Goal: Task Accomplishment & Management: Complete application form

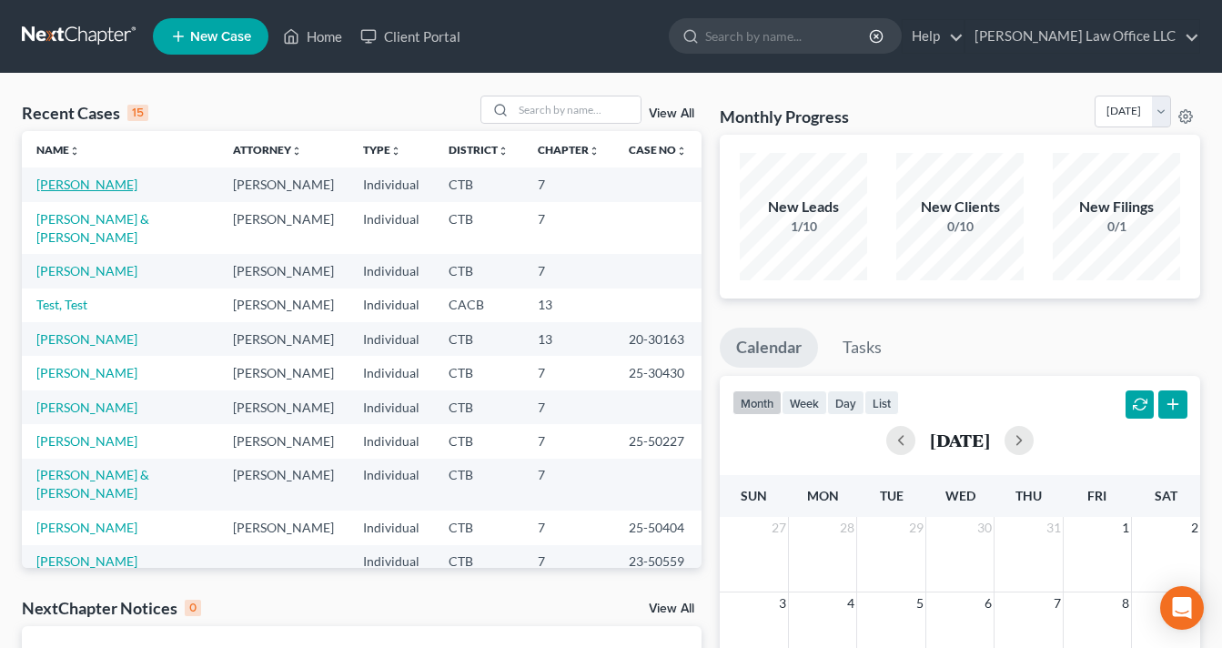
click at [113, 187] on link "[PERSON_NAME]" at bounding box center [86, 184] width 101 height 15
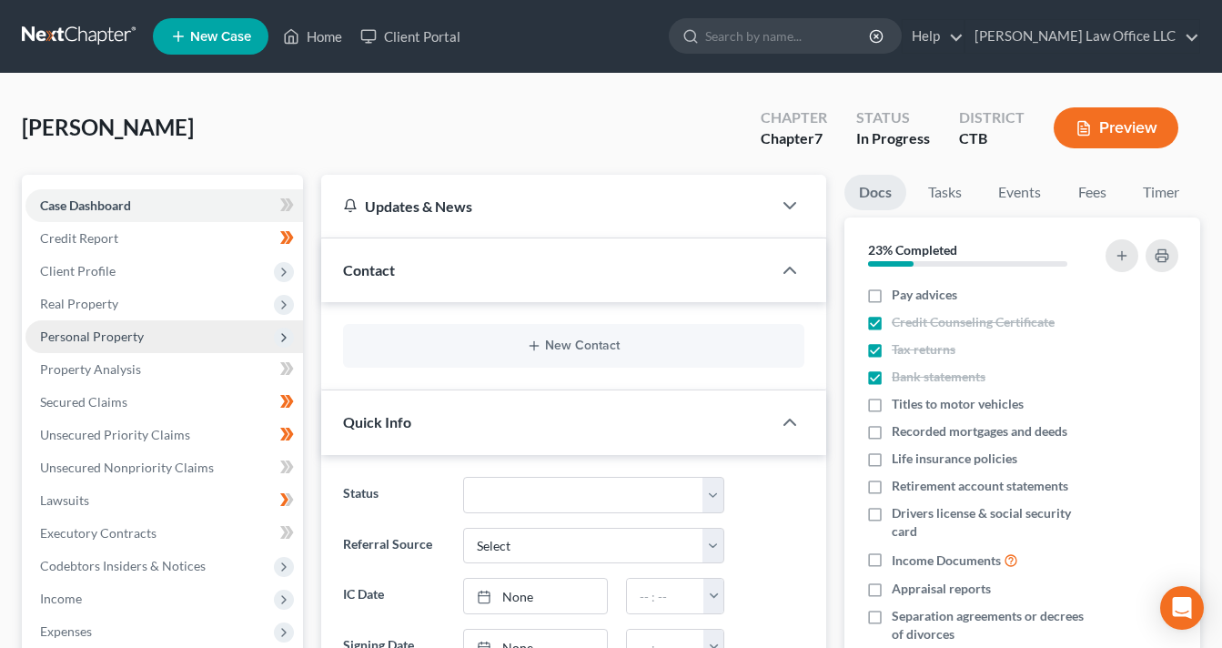
click at [109, 341] on span "Personal Property" at bounding box center [92, 335] width 104 height 15
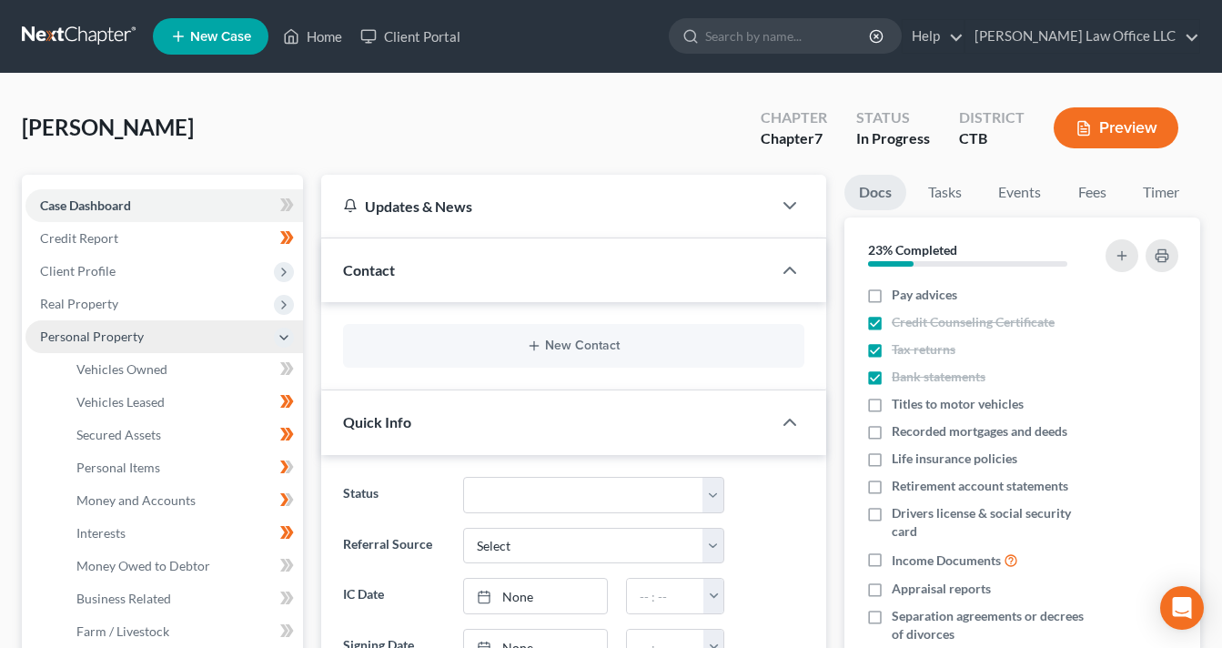
click at [109, 340] on span "Personal Property" at bounding box center [92, 335] width 104 height 15
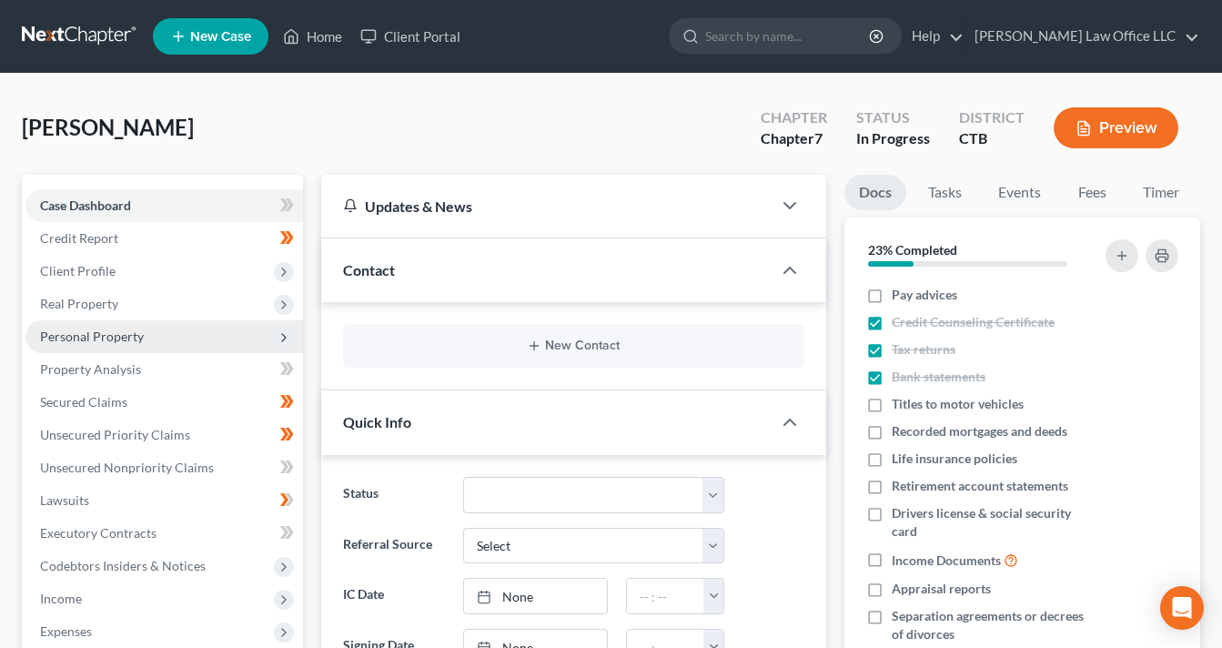
click at [109, 339] on span "Personal Property" at bounding box center [92, 335] width 104 height 15
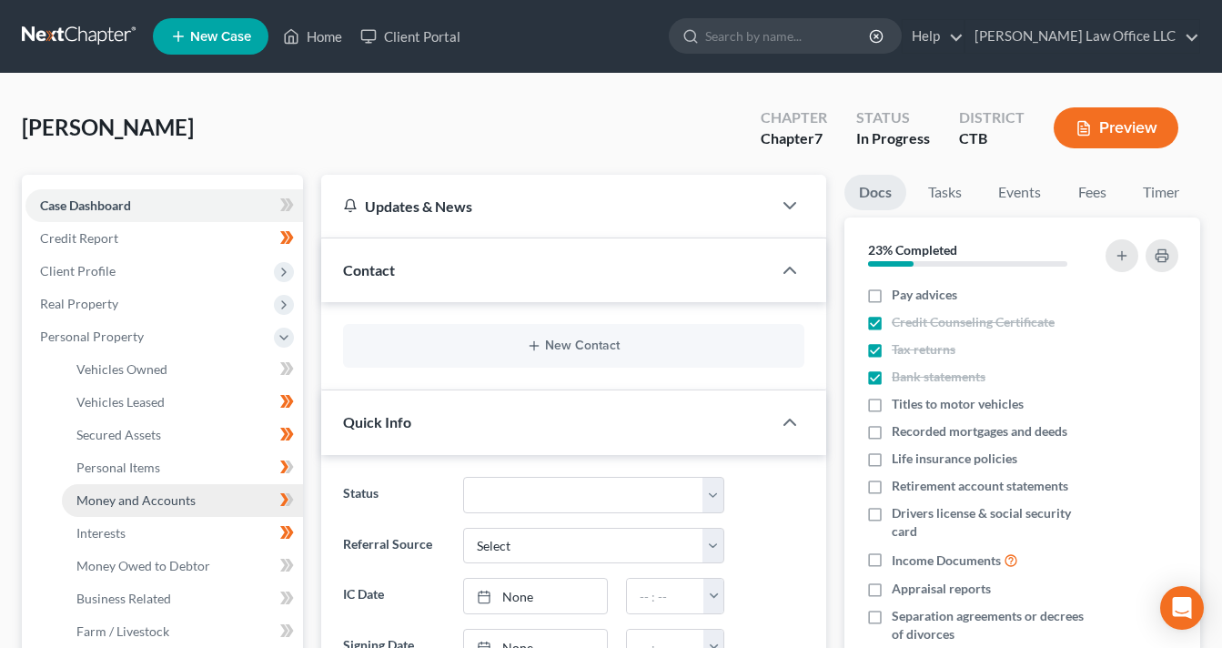
click at [144, 488] on link "Money and Accounts" at bounding box center [182, 500] width 241 height 33
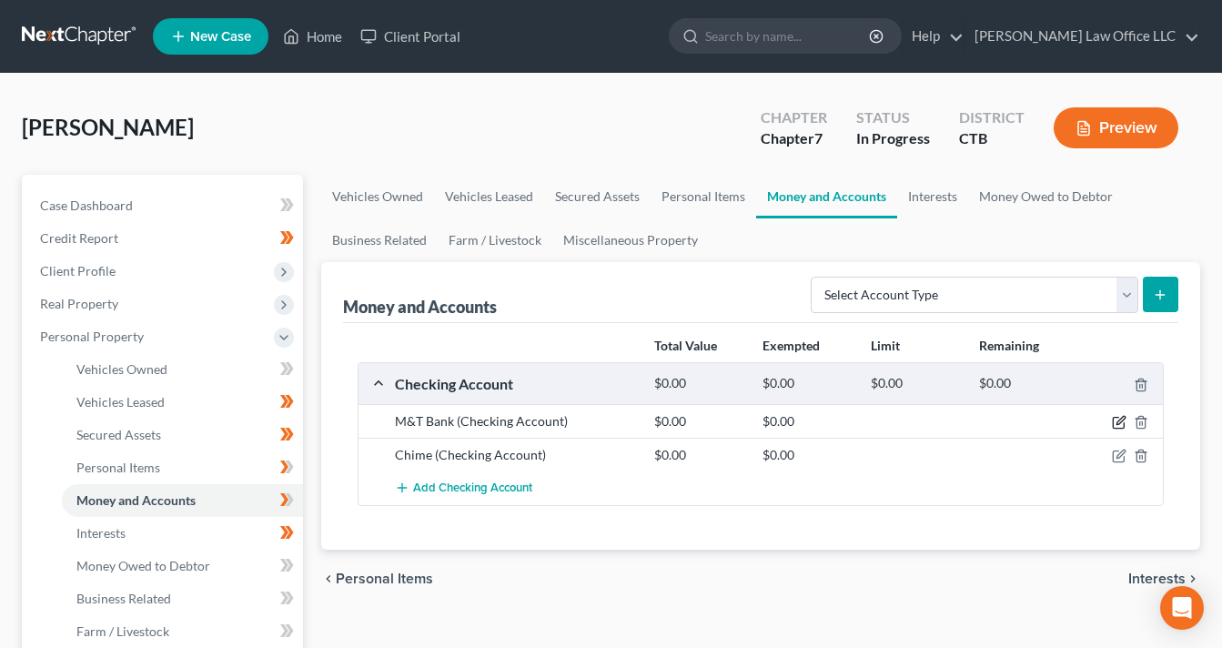
click at [1122, 418] on icon "button" at bounding box center [1120, 421] width 8 height 8
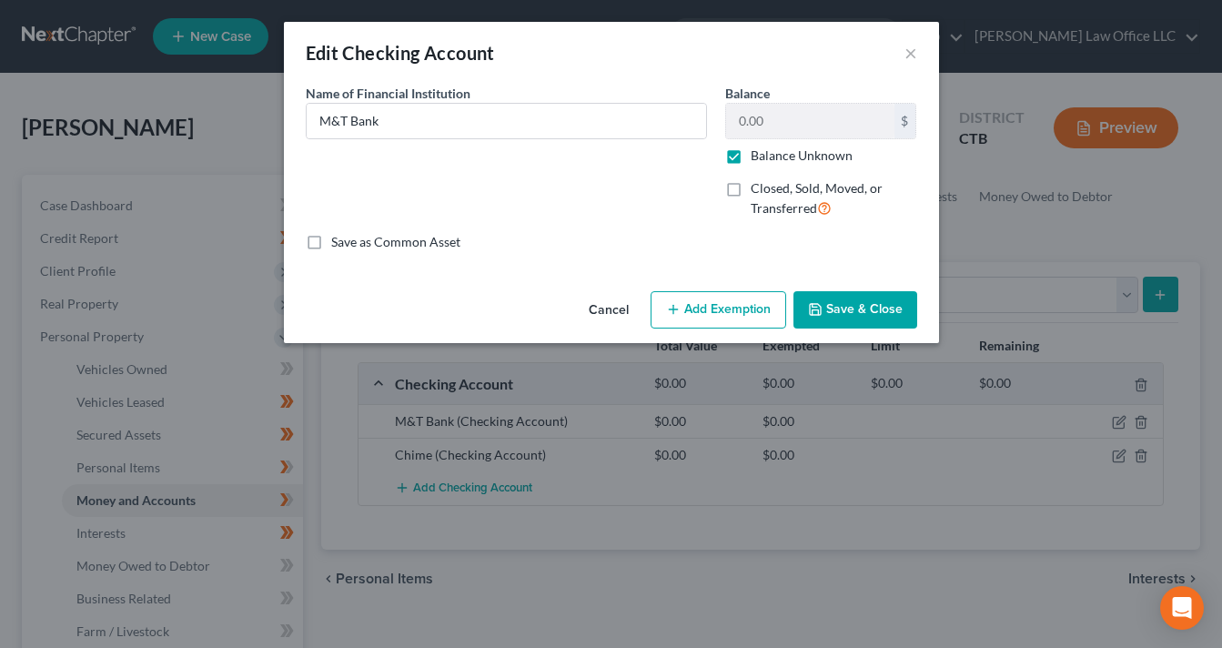
click at [751, 155] on label "Balance Unknown" at bounding box center [802, 155] width 102 height 18
click at [758, 155] on input "Balance Unknown" at bounding box center [764, 152] width 12 height 12
checkbox input "false"
click at [734, 117] on input "0.00" at bounding box center [810, 121] width 168 height 35
type input "10.34"
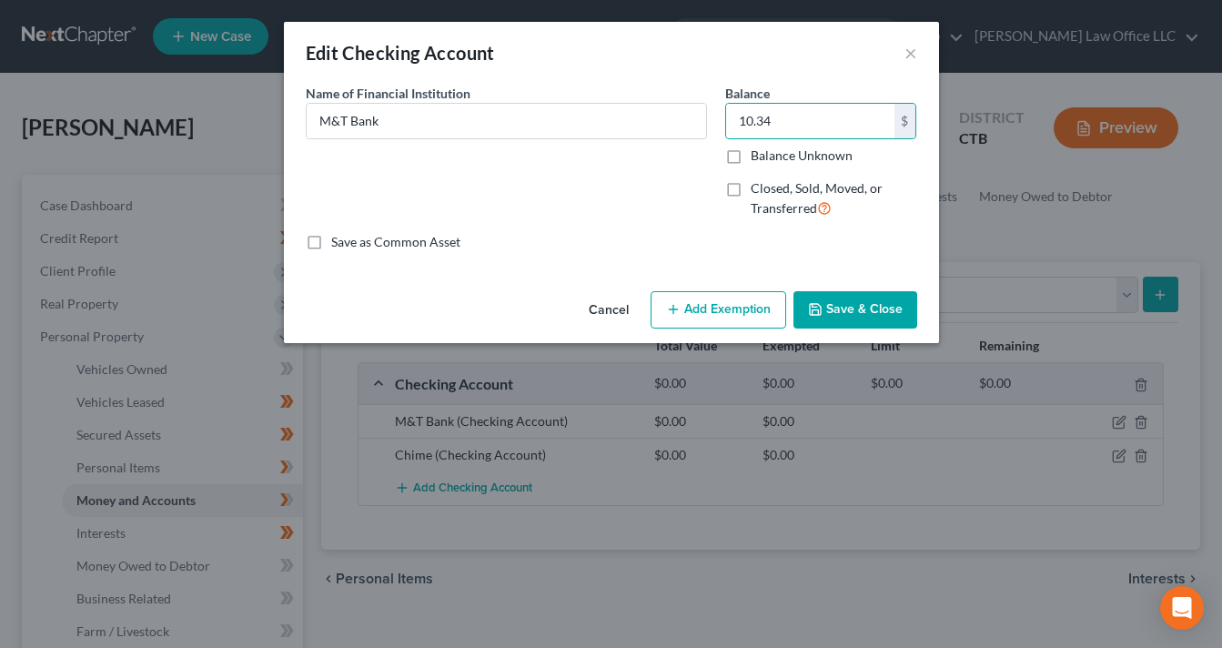
click at [682, 306] on button "Add Exemption" at bounding box center [719, 310] width 136 height 38
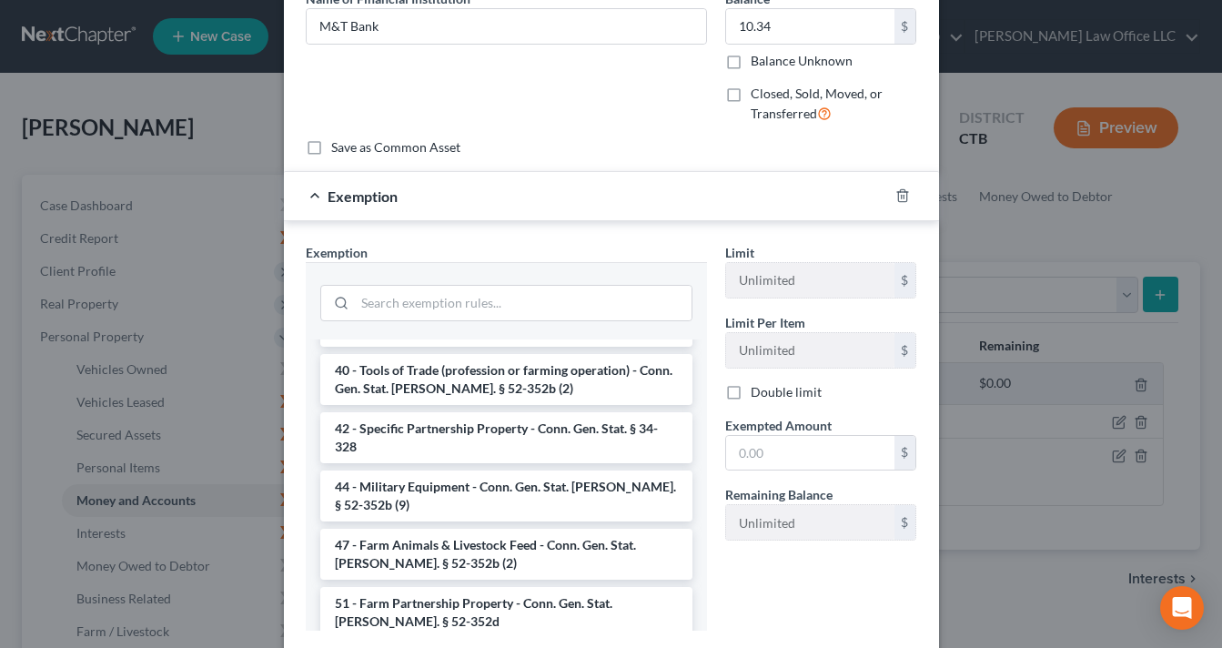
scroll to position [96, 0]
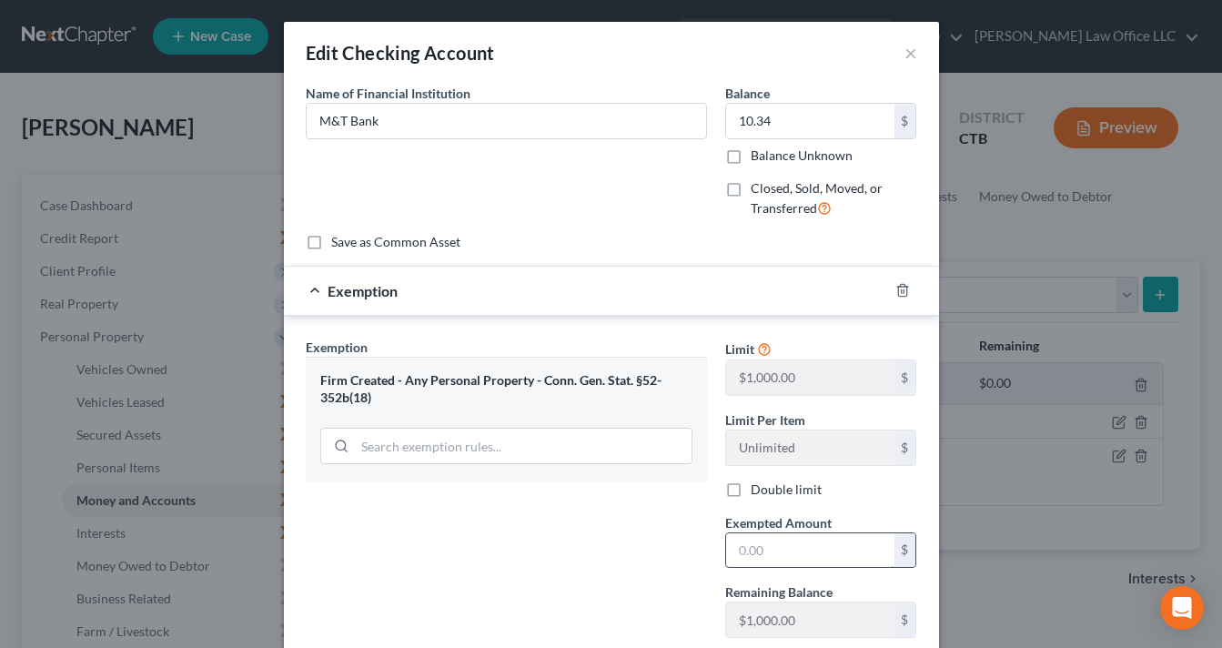
scroll to position [112, 0]
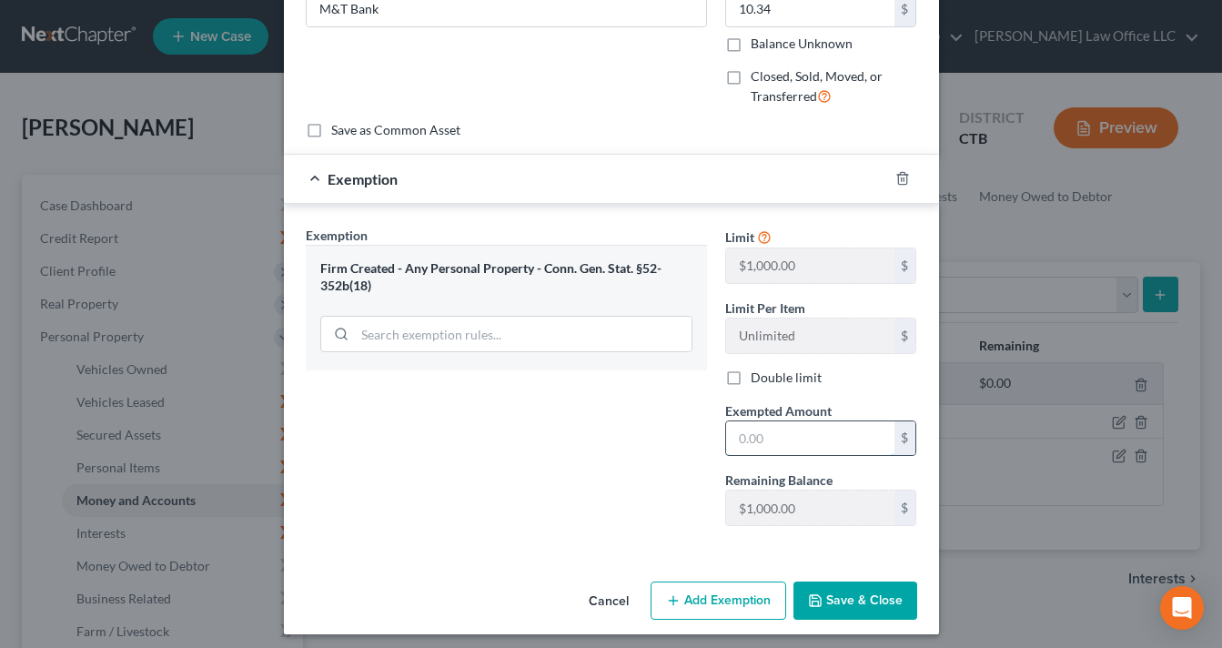
click at [730, 438] on input "text" at bounding box center [810, 438] width 168 height 35
type input "10.34"
click at [822, 608] on button "Save & Close" at bounding box center [855, 600] width 124 height 38
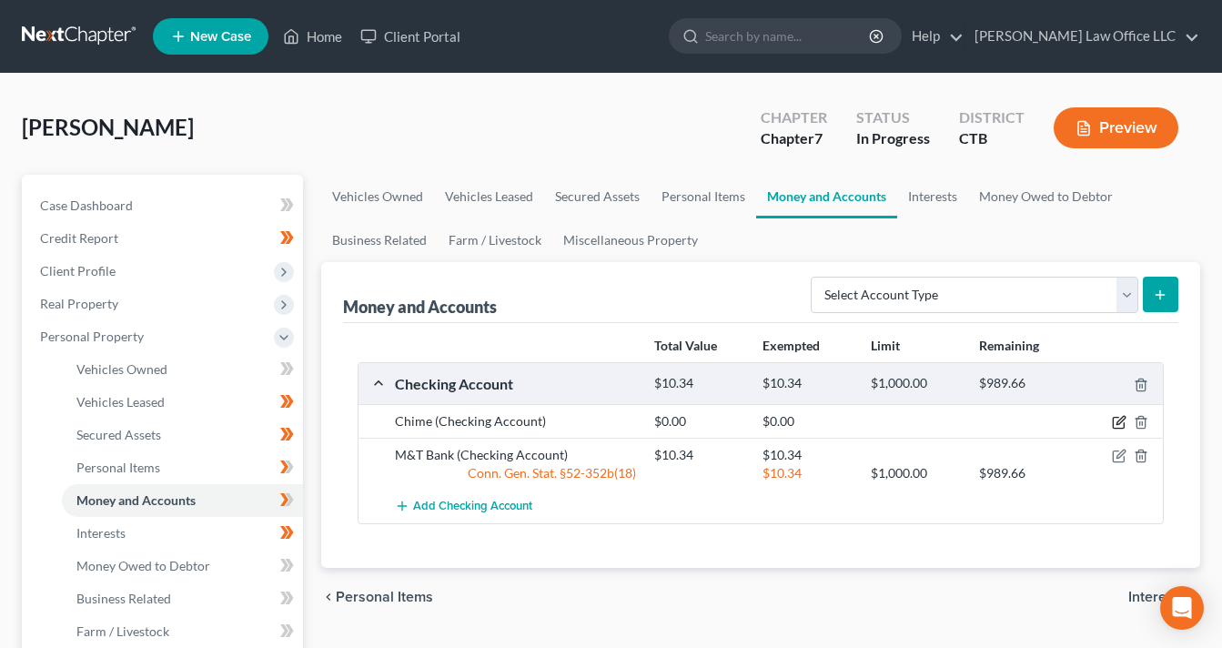
click at [1121, 419] on icon "button" at bounding box center [1119, 422] width 15 height 15
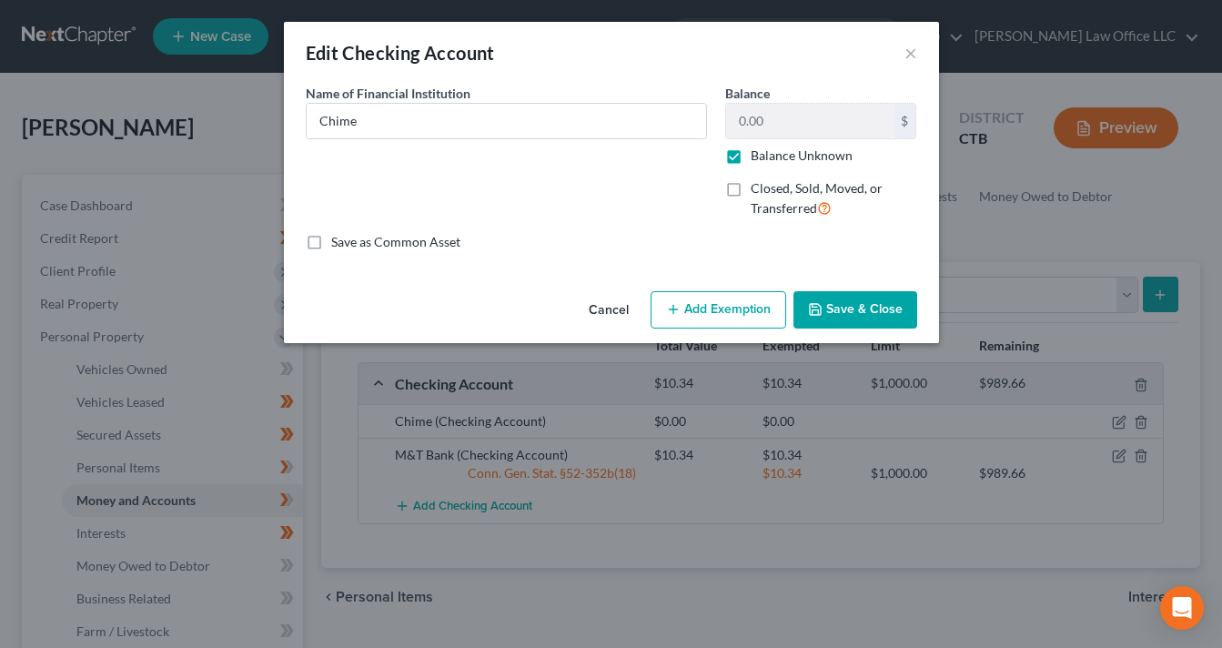
click at [751, 157] on label "Balance Unknown" at bounding box center [802, 155] width 102 height 18
click at [758, 157] on input "Balance Unknown" at bounding box center [764, 152] width 12 height 12
checkbox input "false"
click at [737, 118] on input "0.00" at bounding box center [810, 121] width 168 height 35
type input "352.70"
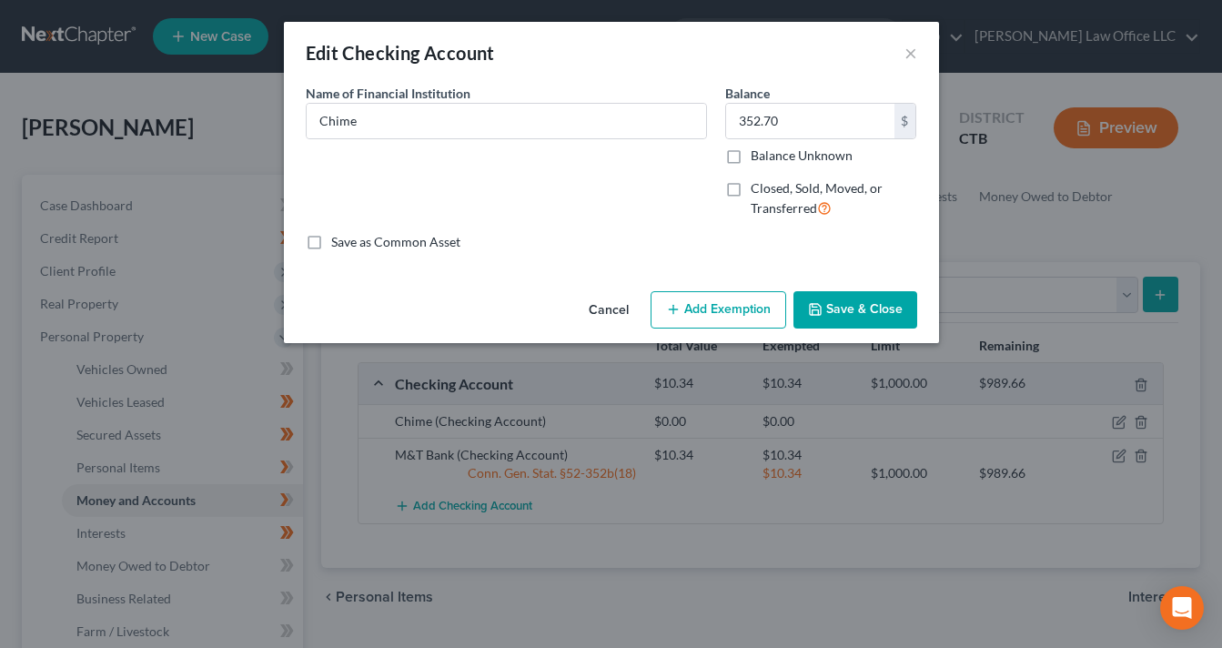
click at [701, 310] on button "Add Exemption" at bounding box center [719, 310] width 136 height 38
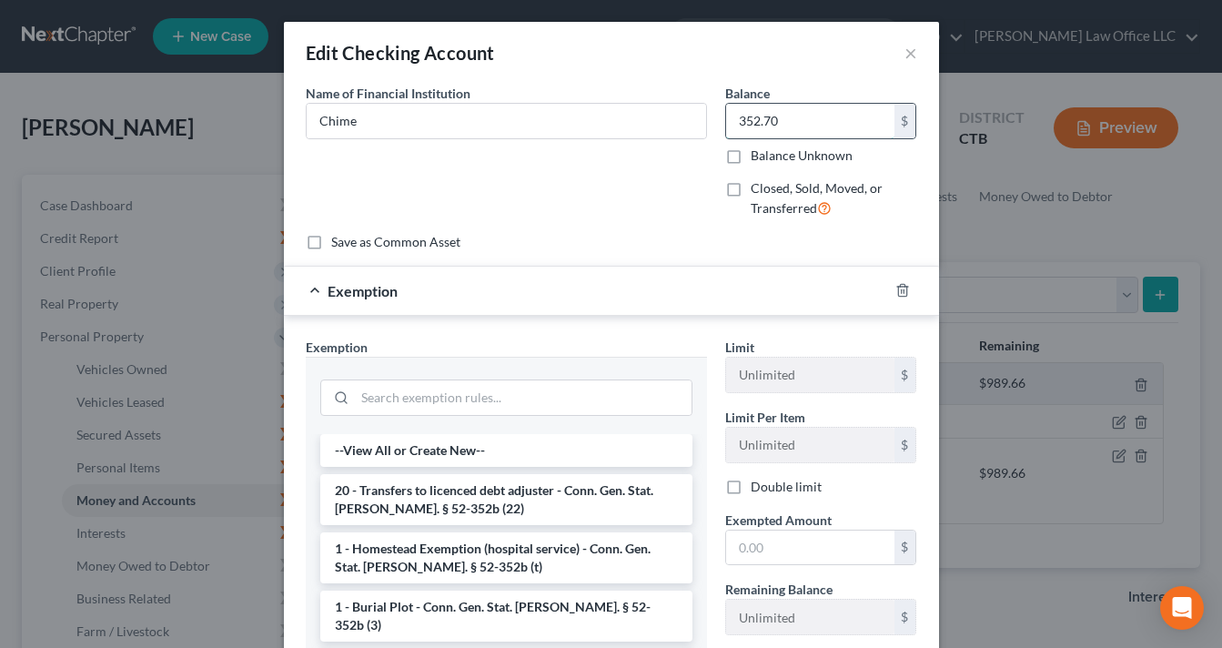
click at [769, 117] on input "352.70" at bounding box center [810, 121] width 168 height 35
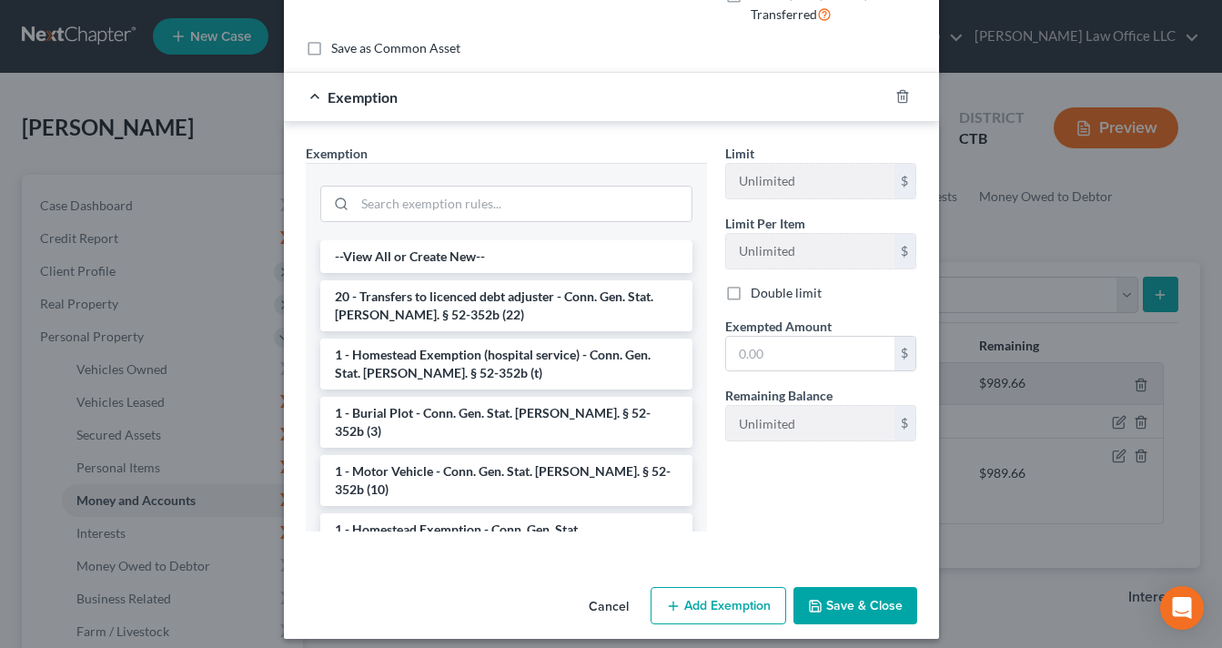
scroll to position [195, 0]
click at [733, 354] on input "text" at bounding box center [810, 353] width 168 height 35
paste input "352.70"
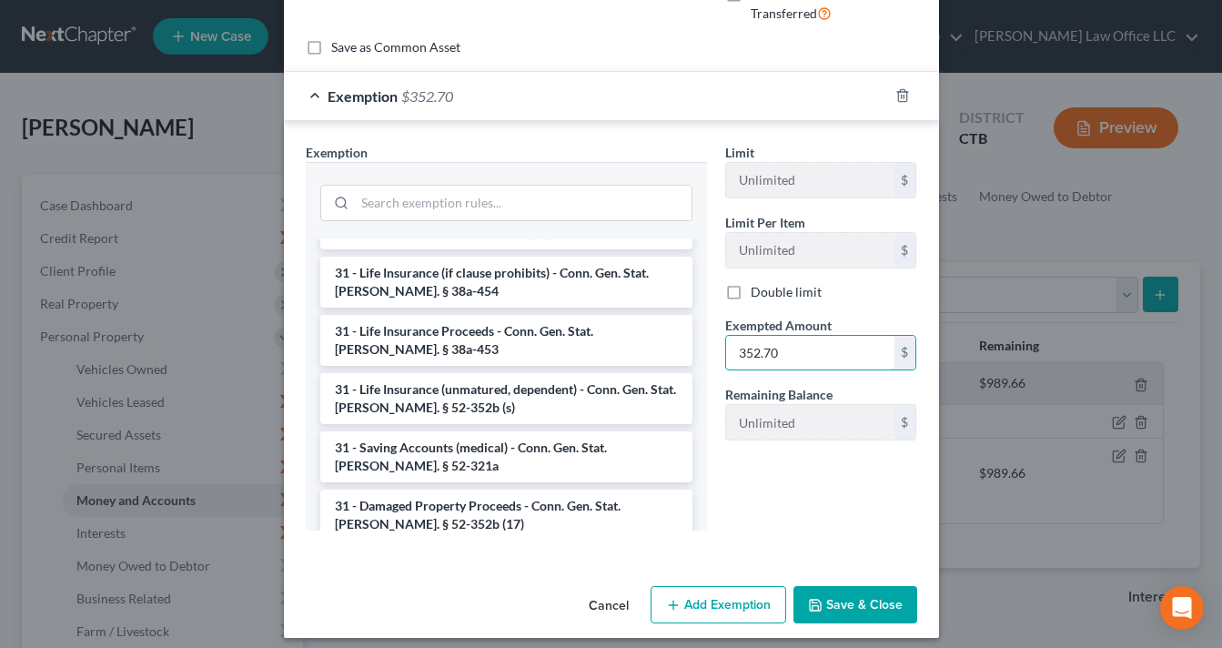
scroll to position [2158, 0]
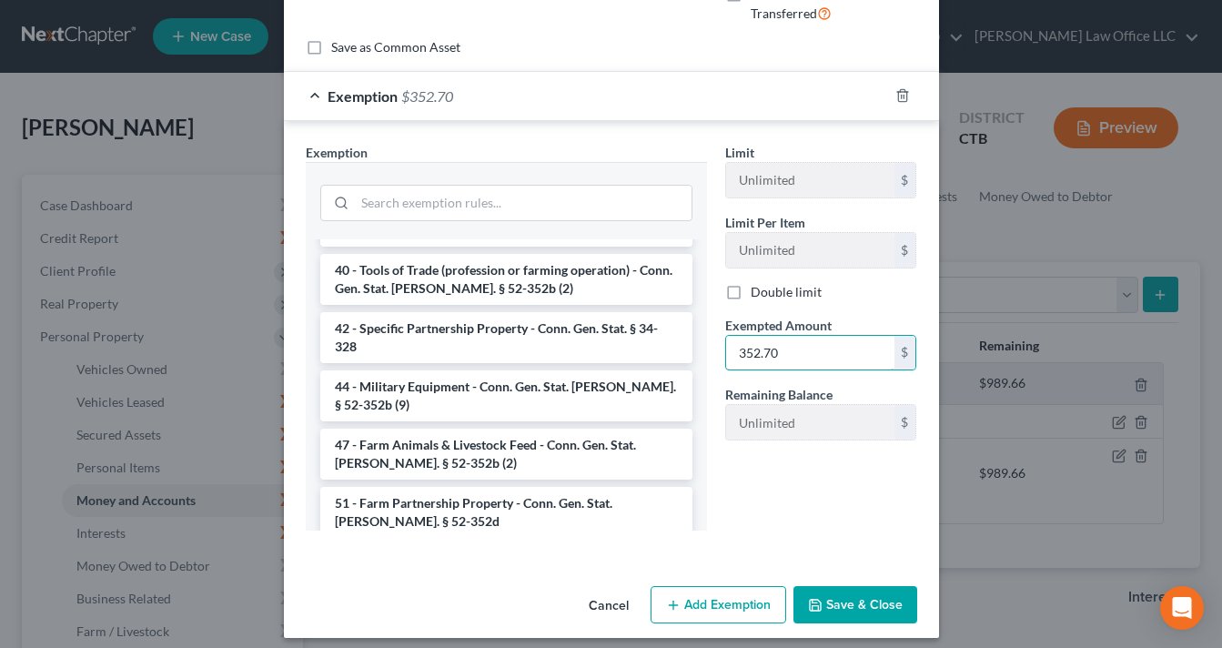
type input "352.70"
click at [558, 603] on li "Firm Created - Any Personal Property - Conn. Gen. Stat. §52-352b(18)" at bounding box center [506, 628] width 372 height 51
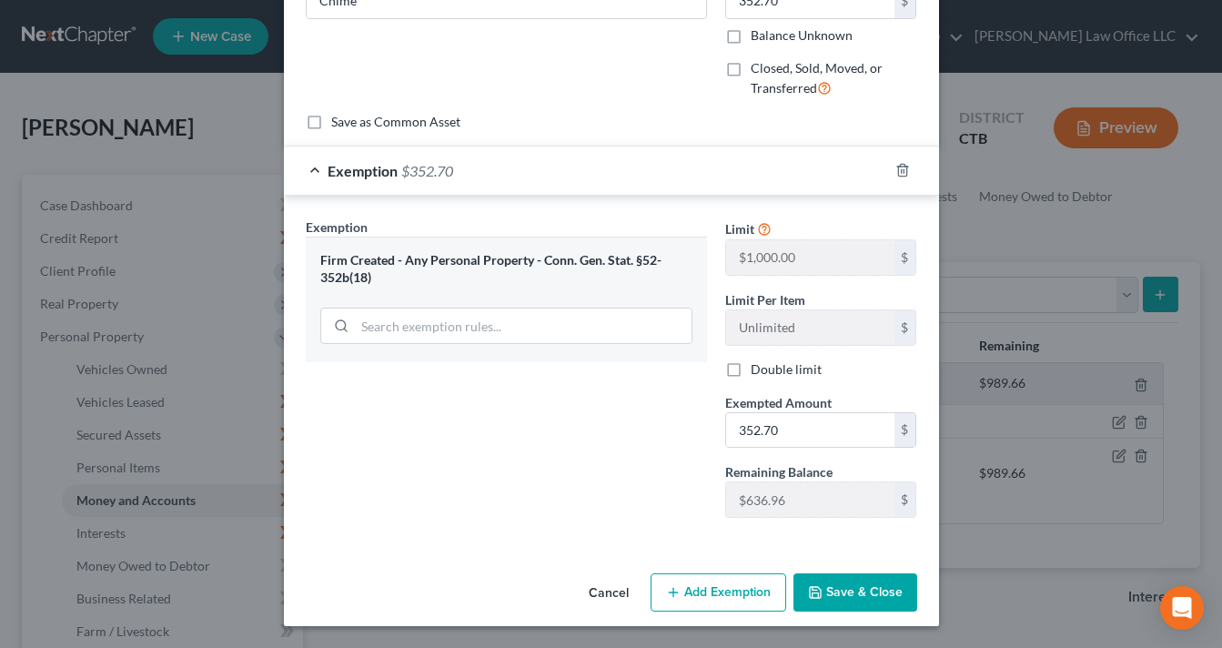
click at [853, 601] on button "Save & Close" at bounding box center [855, 592] width 124 height 38
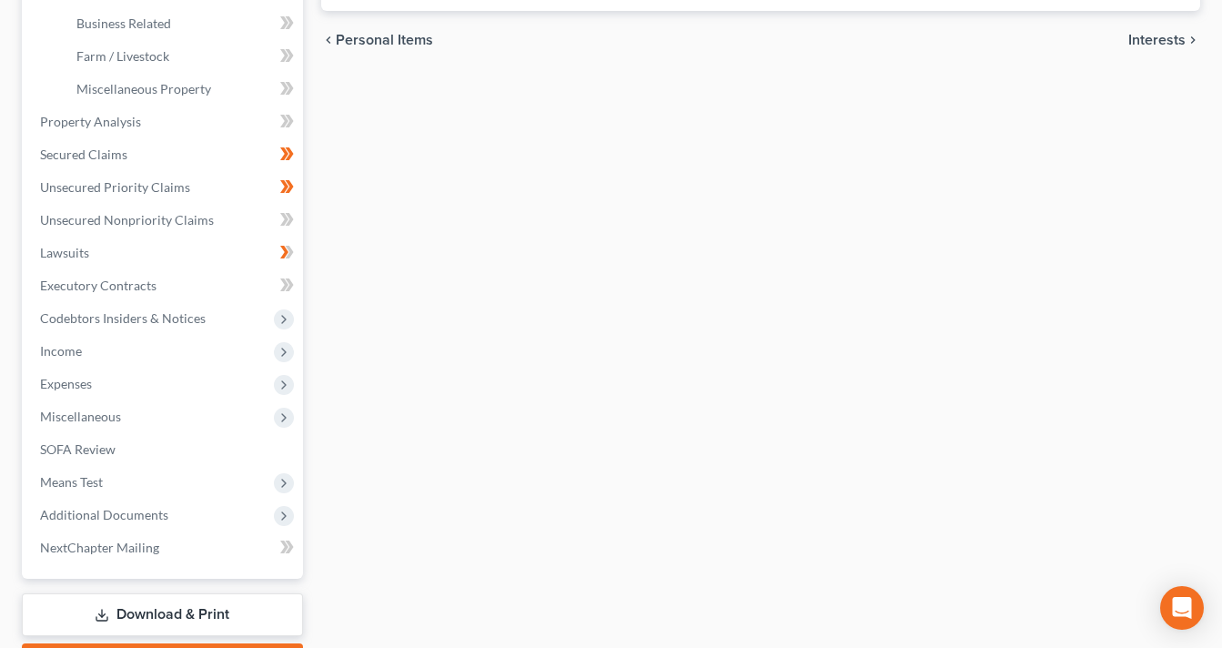
scroll to position [0, 0]
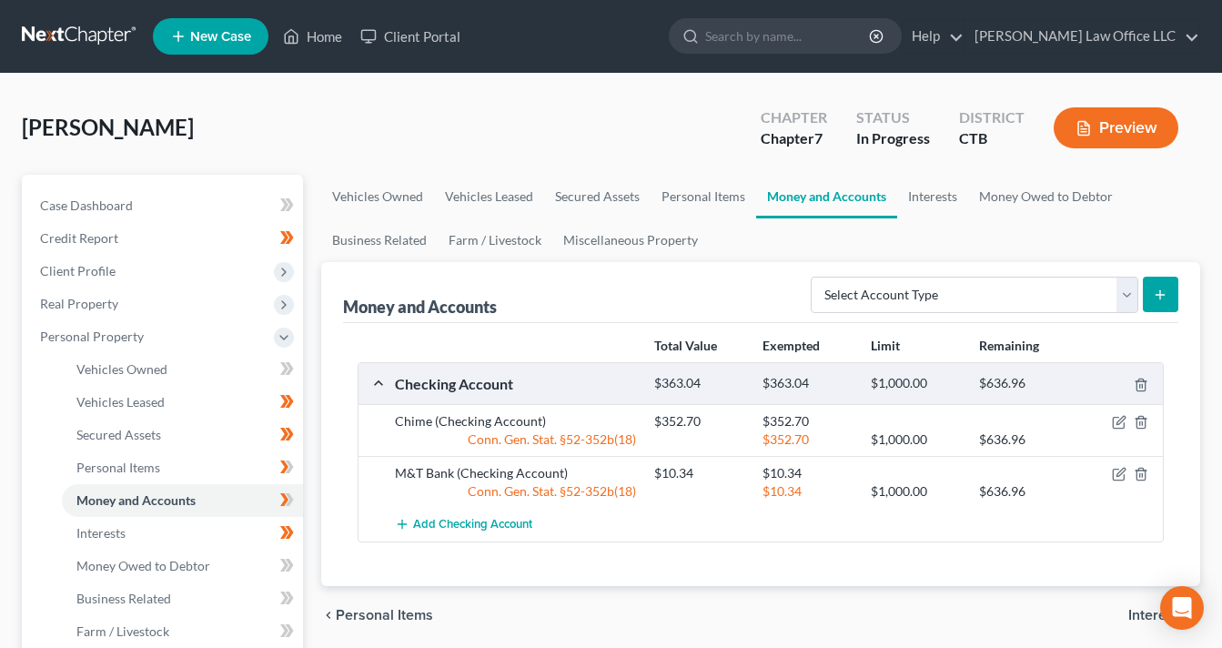
click at [1135, 116] on button "Preview" at bounding box center [1116, 127] width 125 height 41
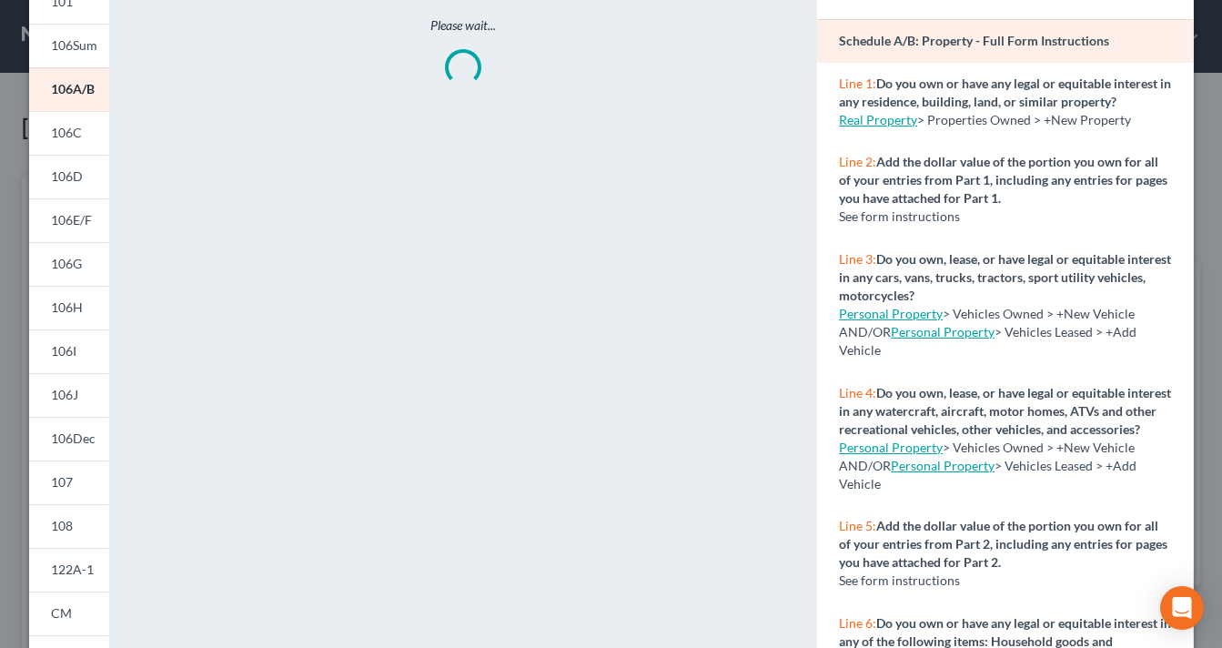
scroll to position [361, 0]
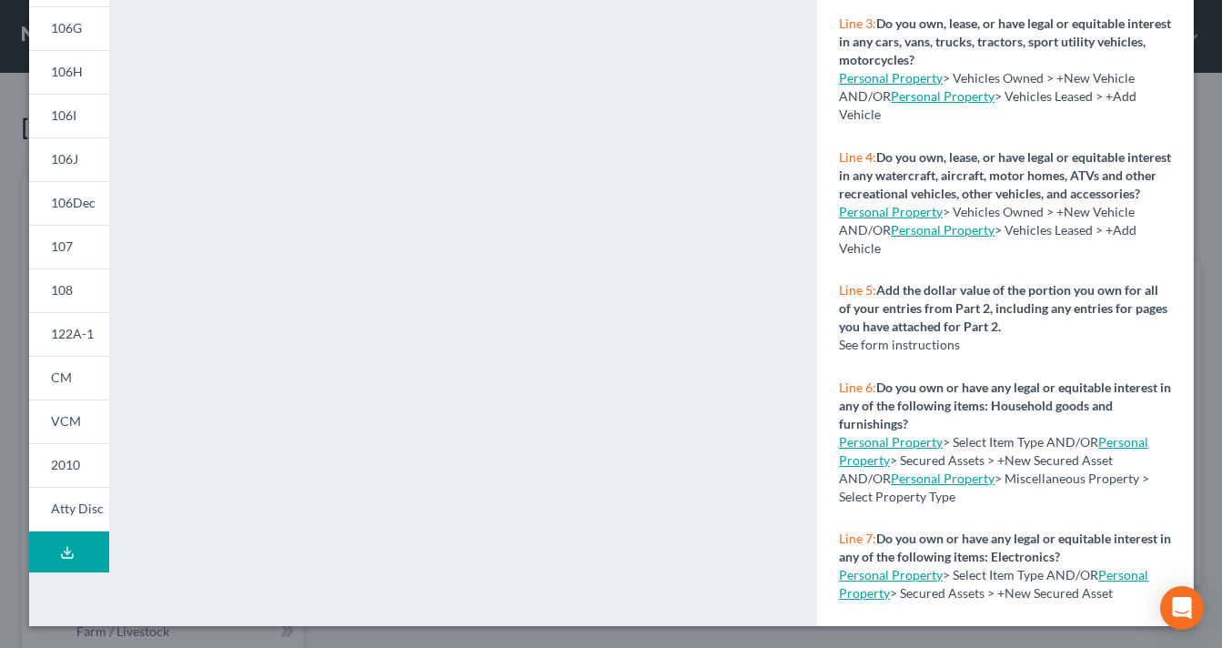
click at [64, 564] on button "Download Draft" at bounding box center [69, 551] width 80 height 41
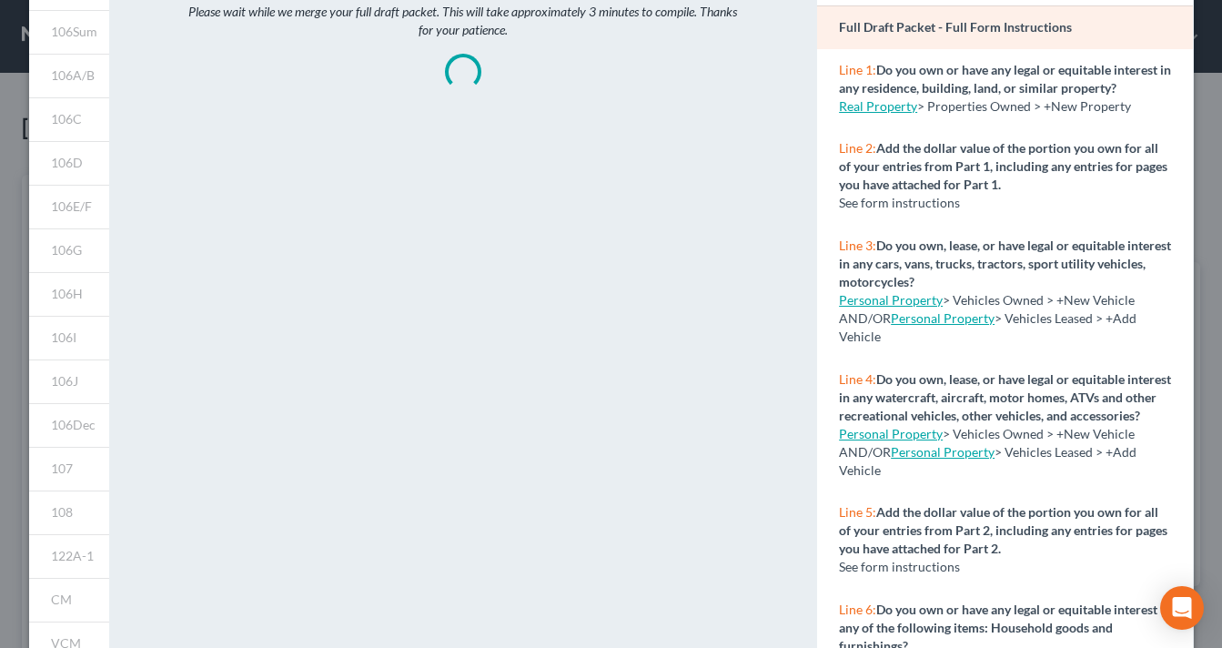
scroll to position [0, 0]
